Goal: Task Accomplishment & Management: Manage account settings

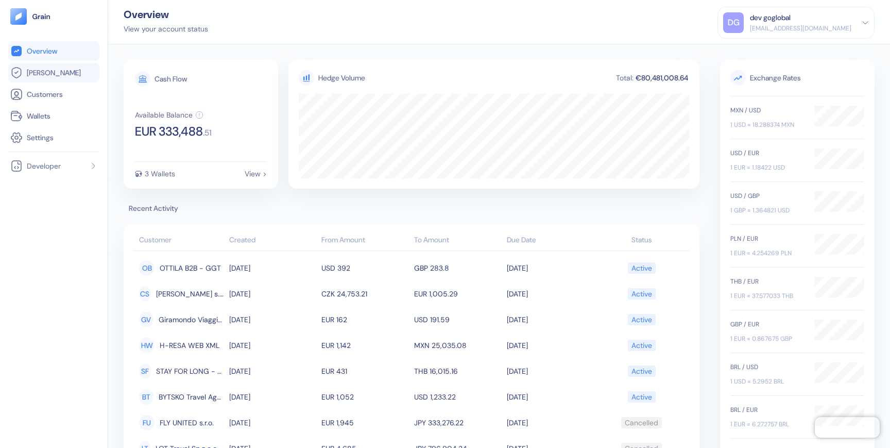
click at [46, 77] on span "[PERSON_NAME]" at bounding box center [54, 73] width 54 height 10
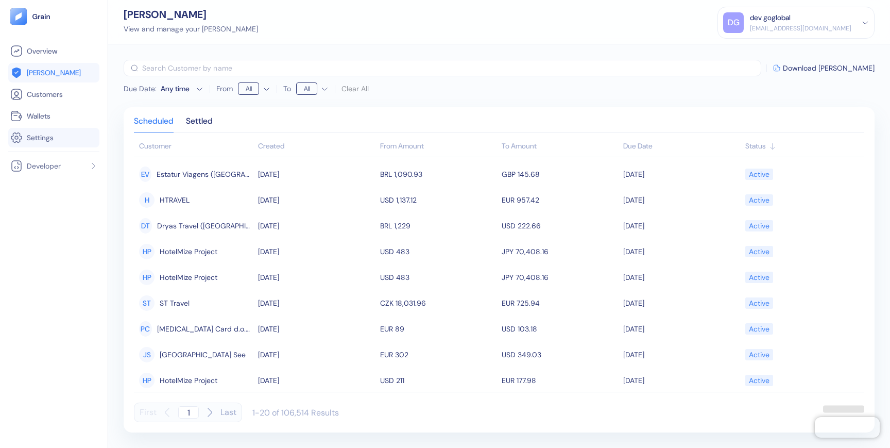
click at [42, 136] on span "Settings" at bounding box center [40, 137] width 27 height 10
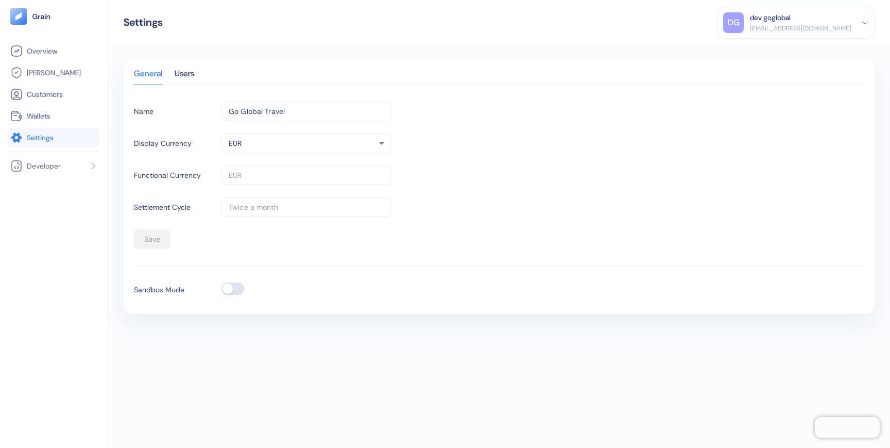
click at [229, 287] on button "button" at bounding box center [233, 288] width 23 height 12
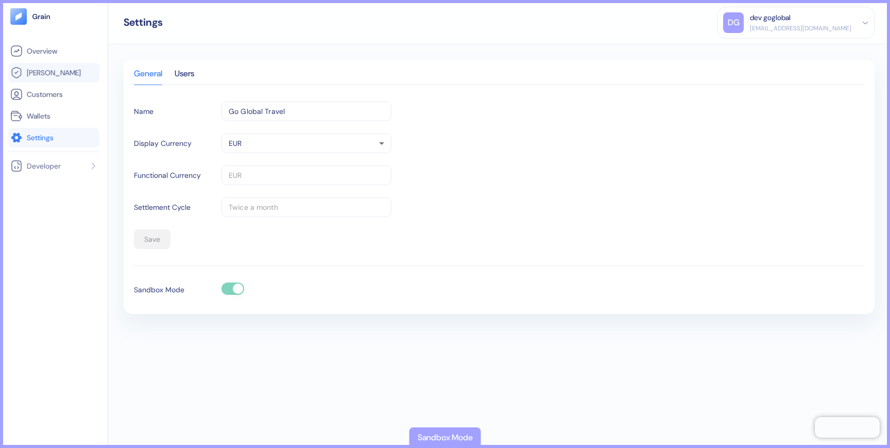
click at [48, 71] on span "[PERSON_NAME]" at bounding box center [54, 73] width 54 height 10
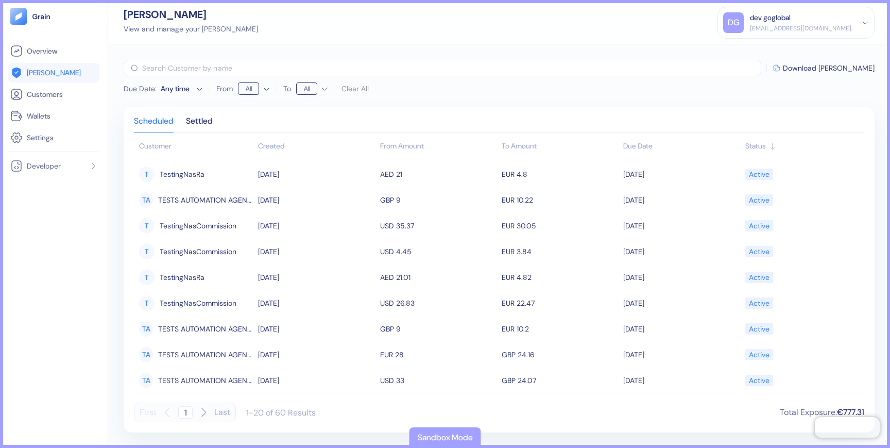
click at [782, 30] on div "[EMAIL_ADDRESS][DOMAIN_NAME]" at bounding box center [801, 28] width 102 height 9
click at [765, 50] on div "Sign Out" at bounding box center [751, 51] width 28 height 11
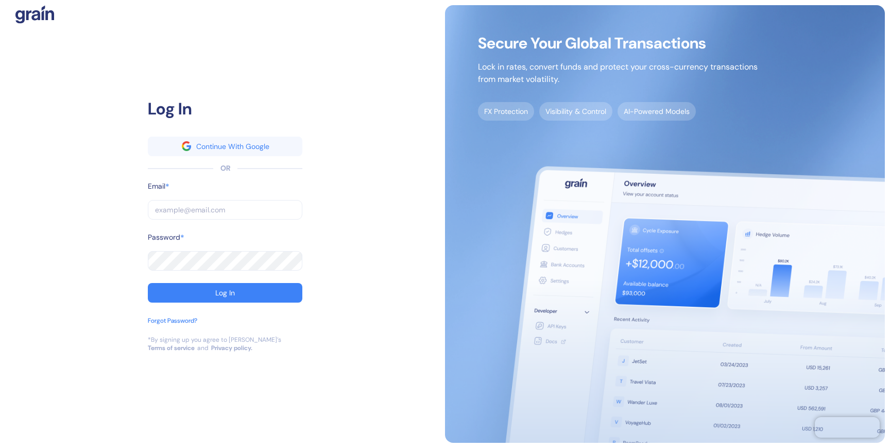
click at [236, 213] on input "text" at bounding box center [225, 210] width 155 height 20
paste input "[EMAIL_ADDRESS][DOMAIN_NAME]"
type input "[EMAIL_ADDRESS][DOMAIN_NAME]"
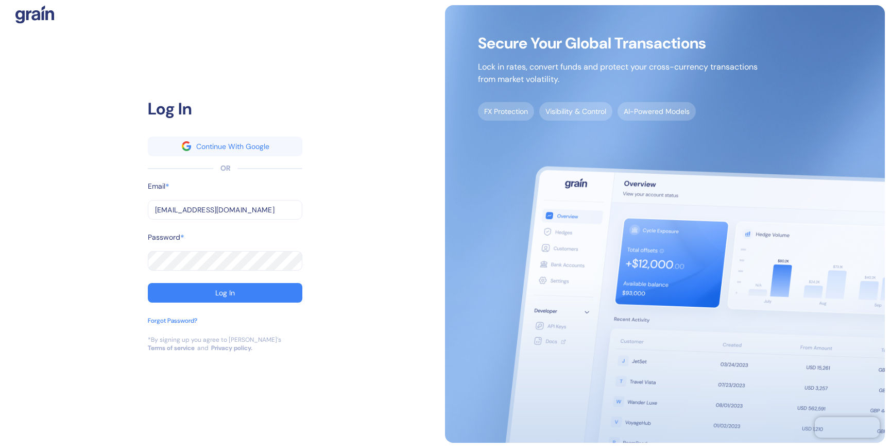
type input "[EMAIL_ADDRESS][DOMAIN_NAME]"
click at [218, 298] on button "Log In" at bounding box center [225, 293] width 155 height 20
